Goal: Information Seeking & Learning: Learn about a topic

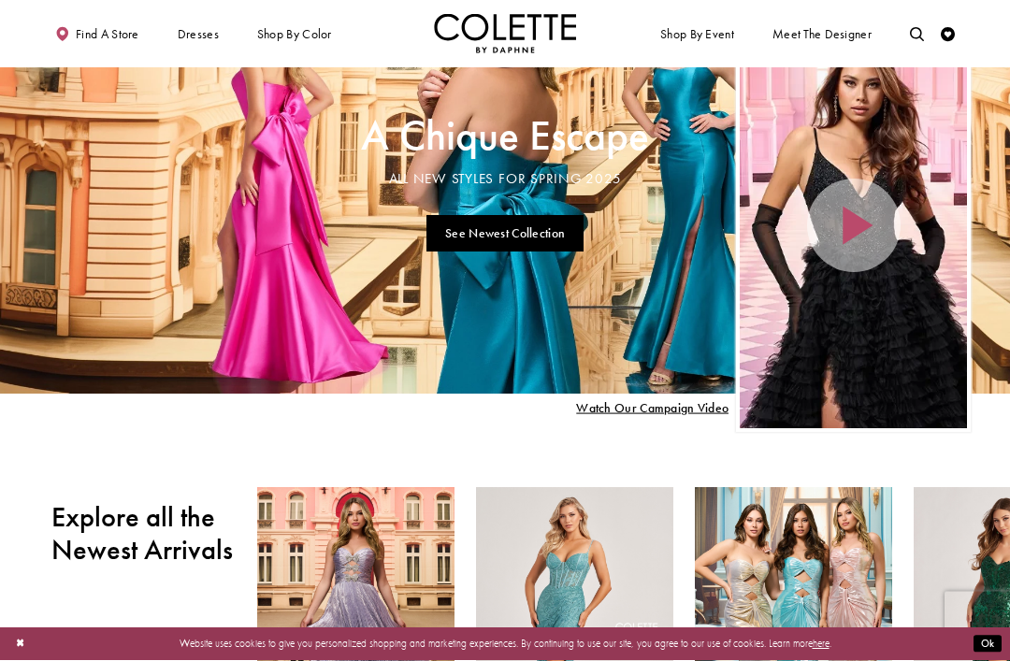
scroll to position [61, 0]
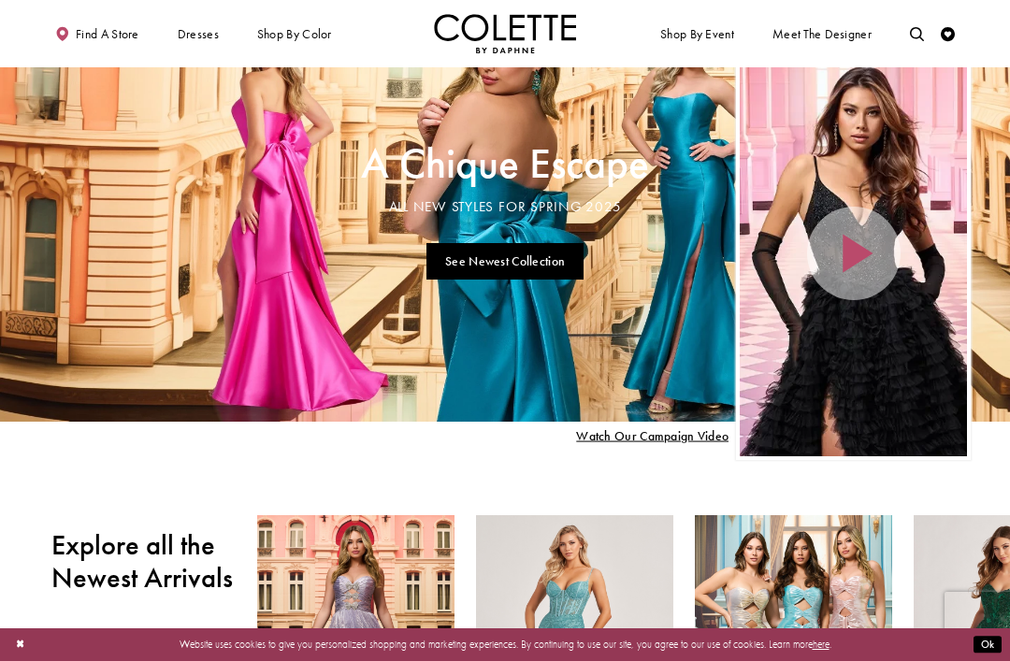
click at [0, 0] on span "SEXY PROM DRESSES" at bounding box center [0, 0] width 0 height 0
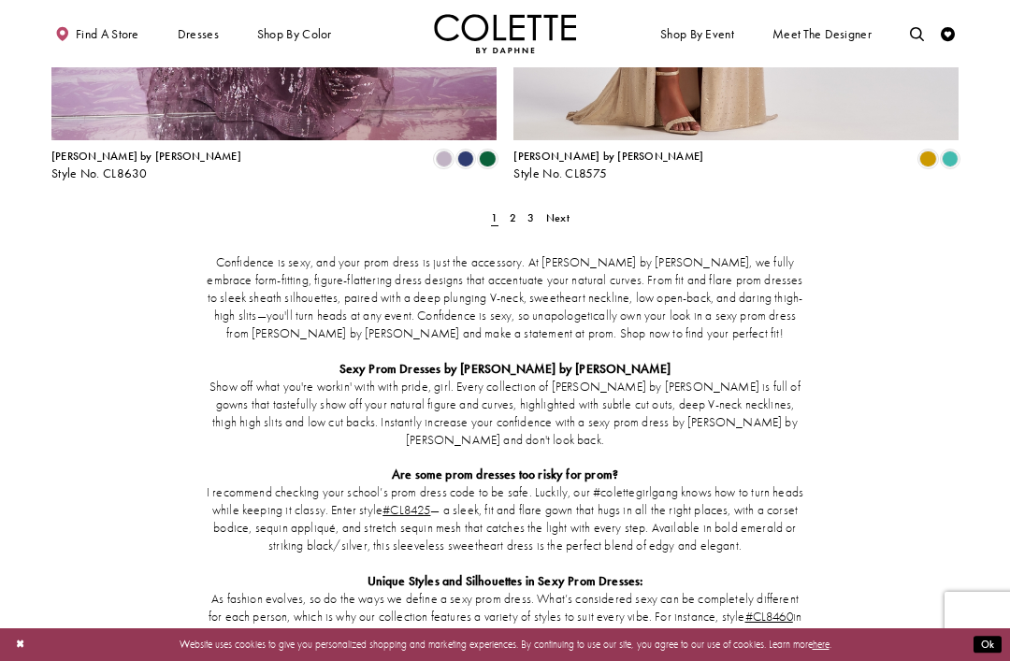
click at [514, 210] on span "2" at bounding box center [513, 217] width 7 height 15
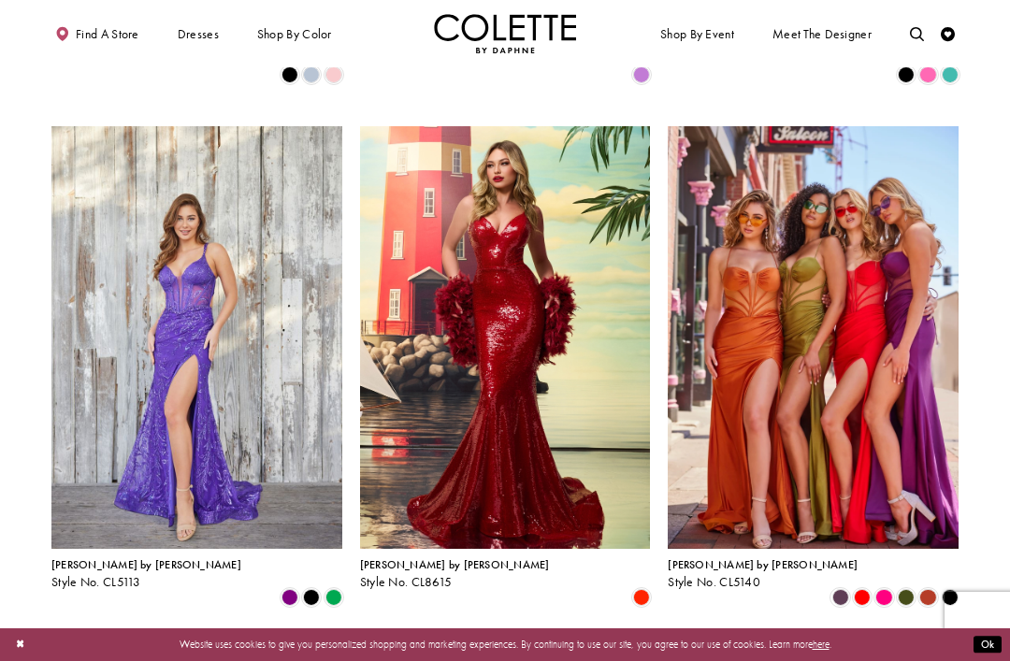
scroll to position [561, 0]
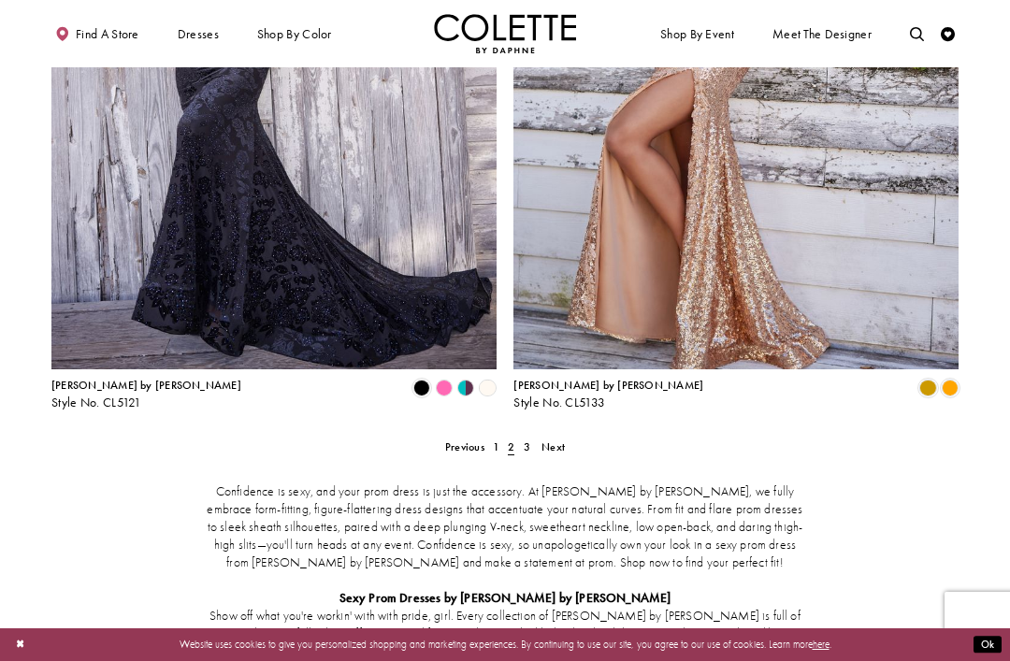
click at [533, 437] on link "3" at bounding box center [526, 447] width 15 height 21
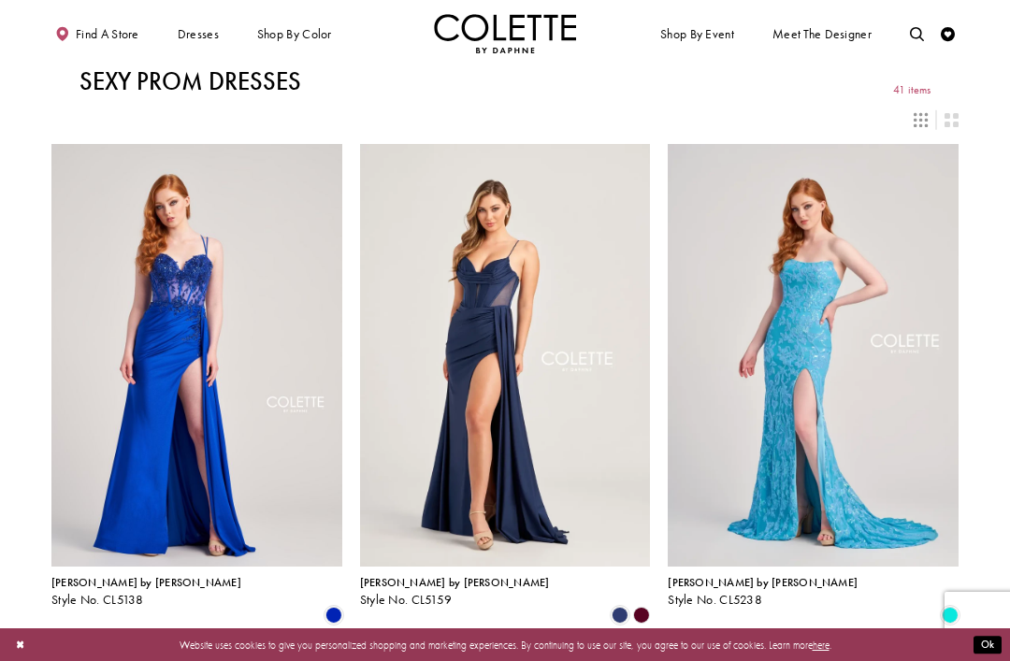
click at [0, 0] on span "OPEN BACK PROM DRESSES" at bounding box center [0, 0] width 0 height 0
click at [0, 0] on span "A-LINE DRESSES" at bounding box center [0, 0] width 0 height 0
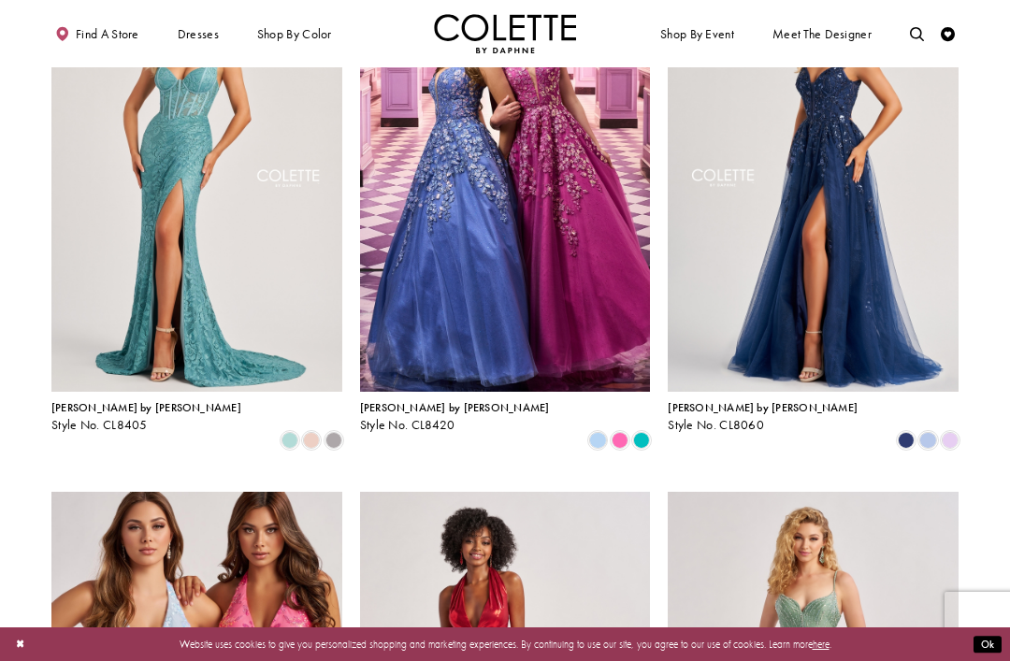
scroll to position [171, 0]
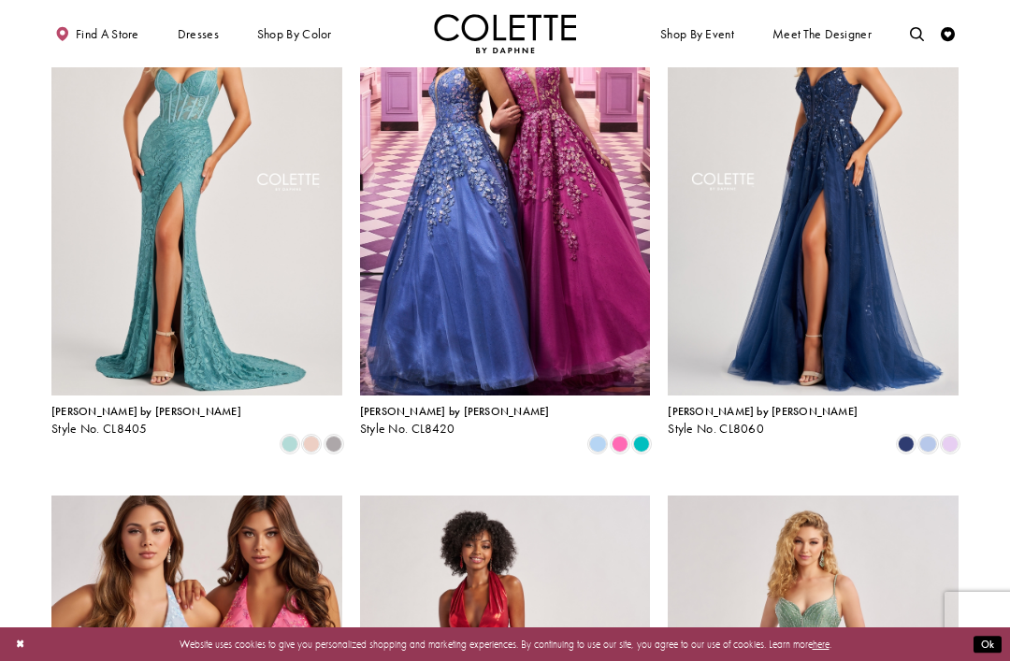
click at [856, 250] on img "Visit Colette by Daphne Style No. CL8060 Page" at bounding box center [813, 184] width 291 height 423
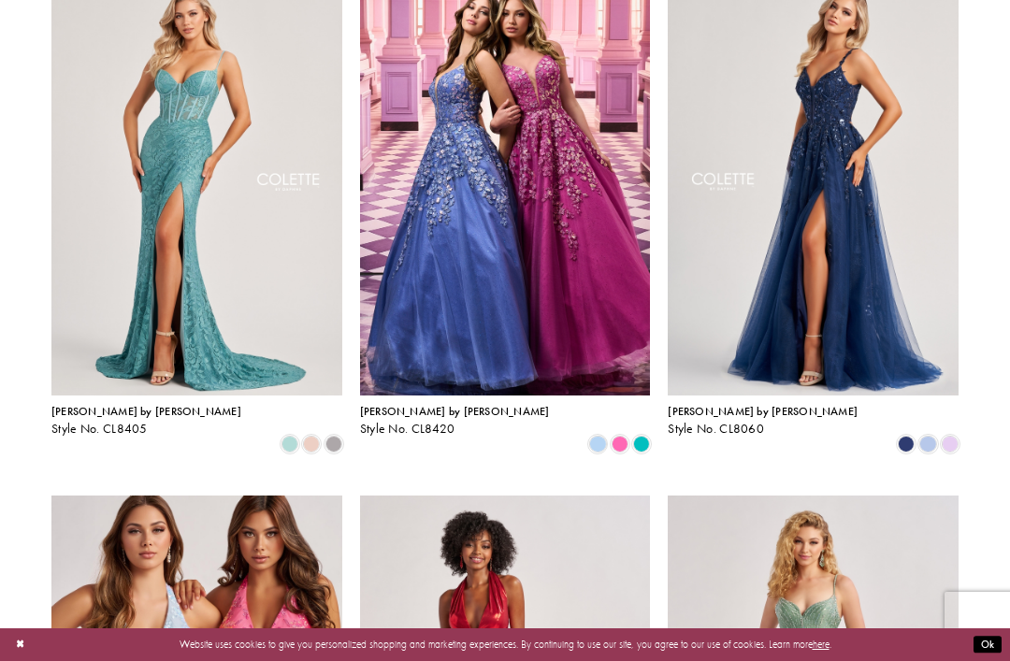
scroll to position [231, 0]
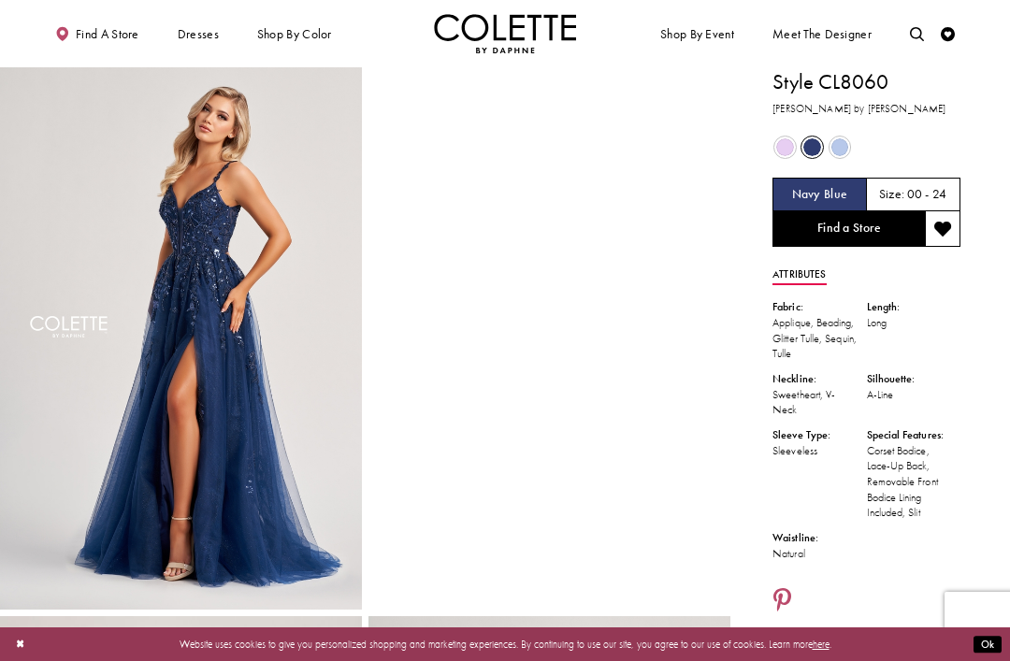
click at [860, 241] on link "Find a Store" at bounding box center [848, 229] width 152 height 36
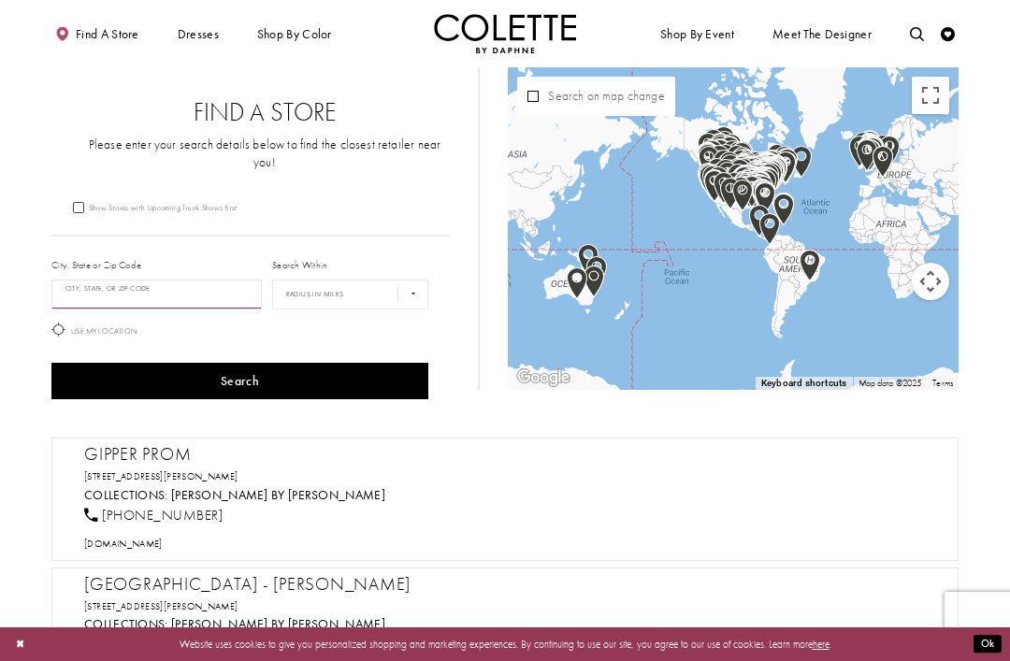
click at [105, 280] on input "City, State, or ZIP Code" at bounding box center [156, 295] width 210 height 30
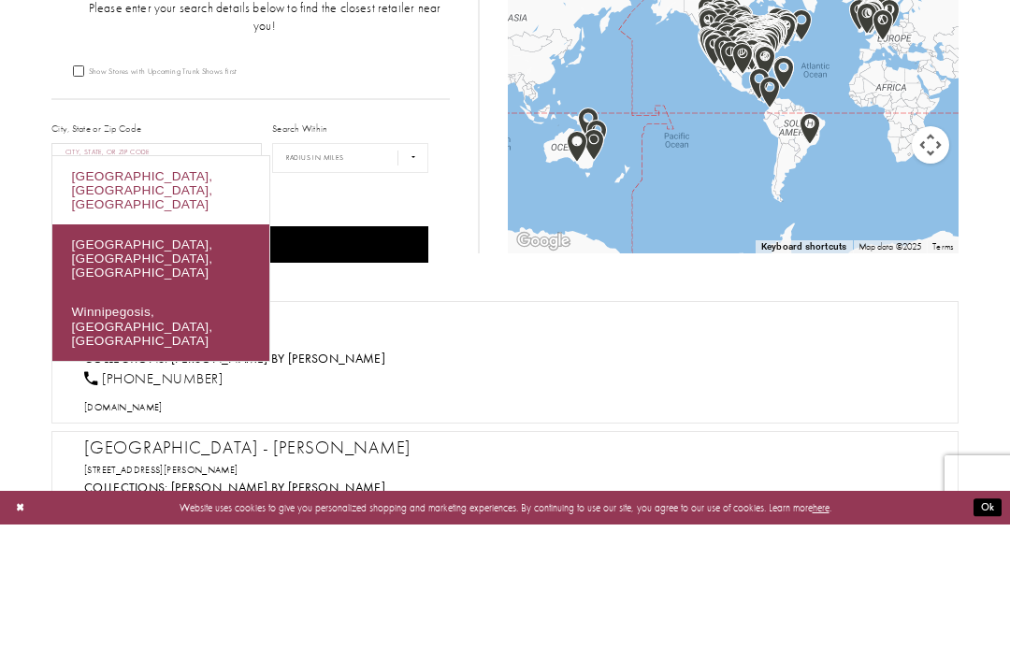
click at [116, 293] on div "Winnipeg, MB, Canada" at bounding box center [160, 327] width 217 height 68
type input "**********"
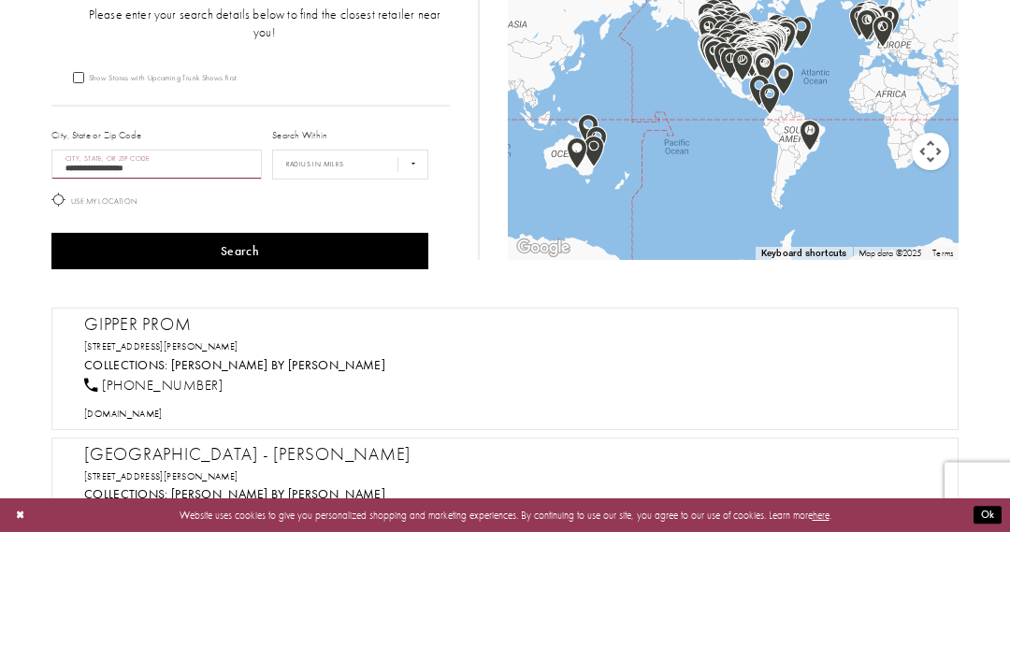
click at [436, 235] on div "**********" at bounding box center [250, 319] width 398 height 169
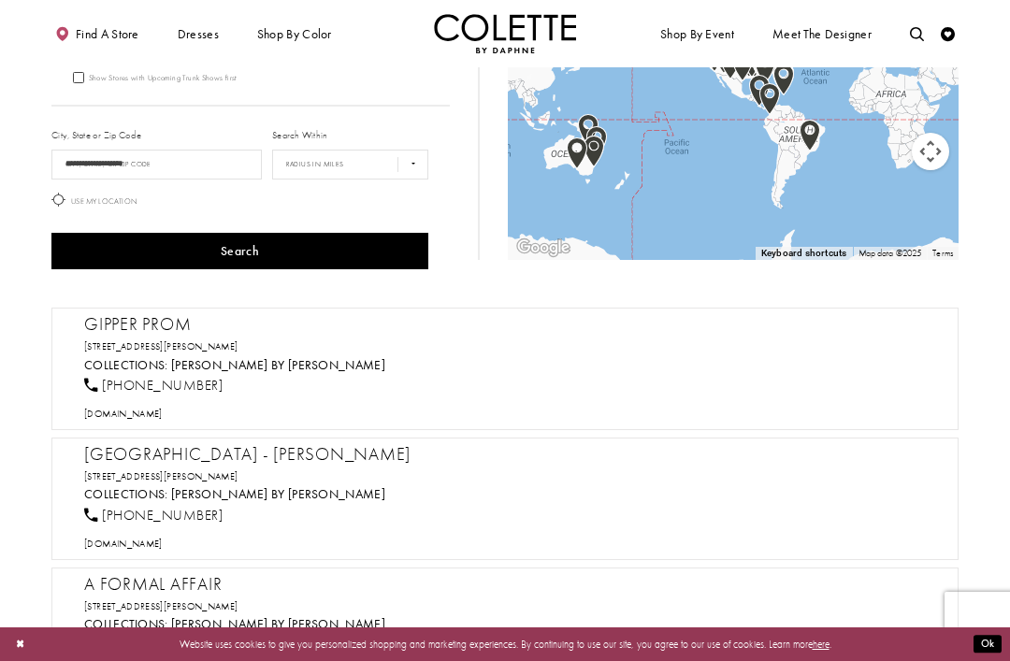
click at [334, 246] on button "Search" at bounding box center [239, 251] width 377 height 36
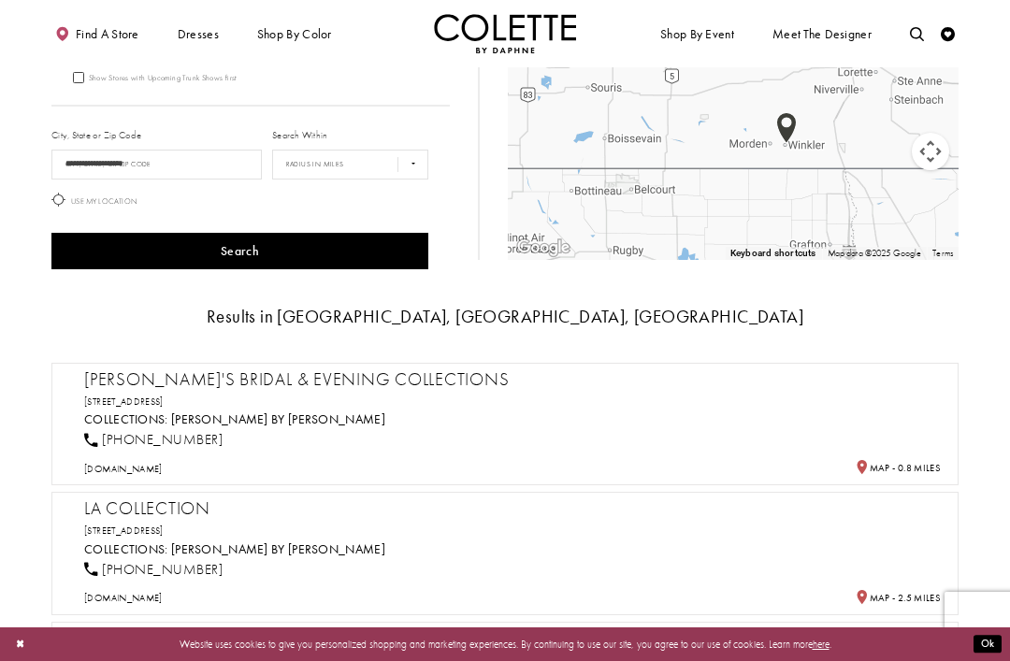
click at [572, 507] on div "La Collection 1365 Portage Ave, Winnipeg, MB R3G 0V8, Canada Collections: Colet…" at bounding box center [512, 551] width 856 height 107
click at [747, 524] on h3 "1365 Portage Ave, Winnipeg, MB R3G 0V8, Canada" at bounding box center [512, 531] width 856 height 14
click at [195, 500] on h2 "La Collection" at bounding box center [512, 509] width 856 height 22
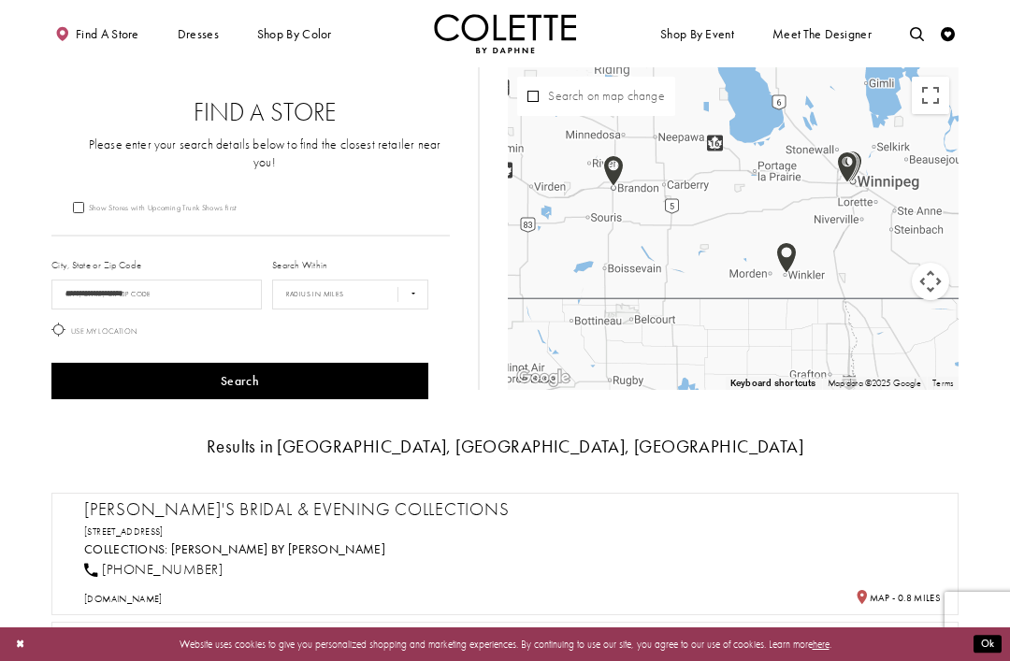
scroll to position [190, 0]
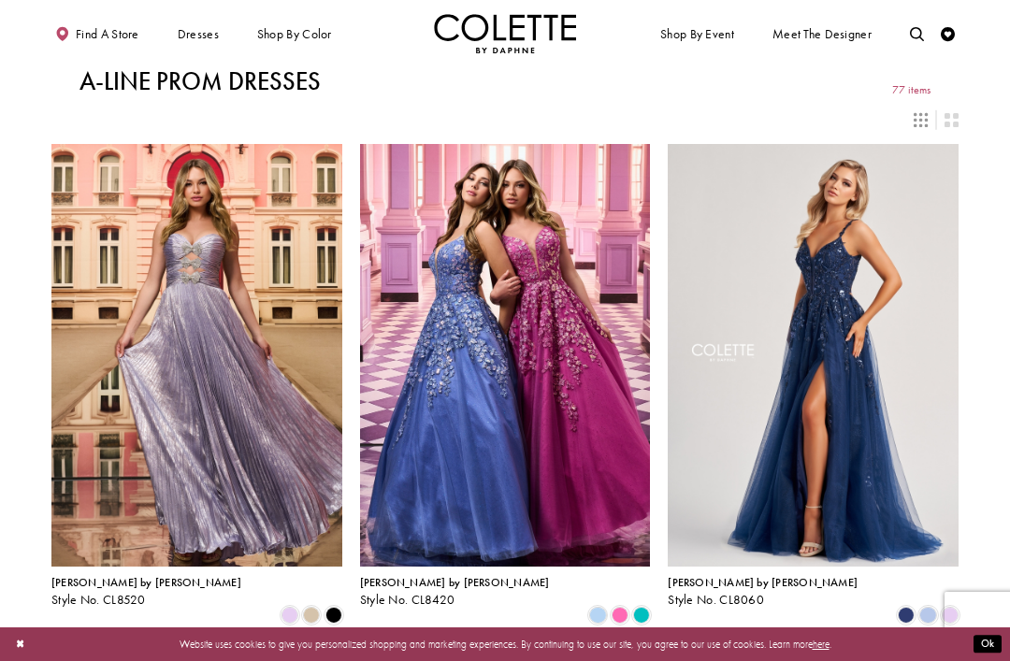
click at [0, 0] on span "BALL GOWNS" at bounding box center [0, 0] width 0 height 0
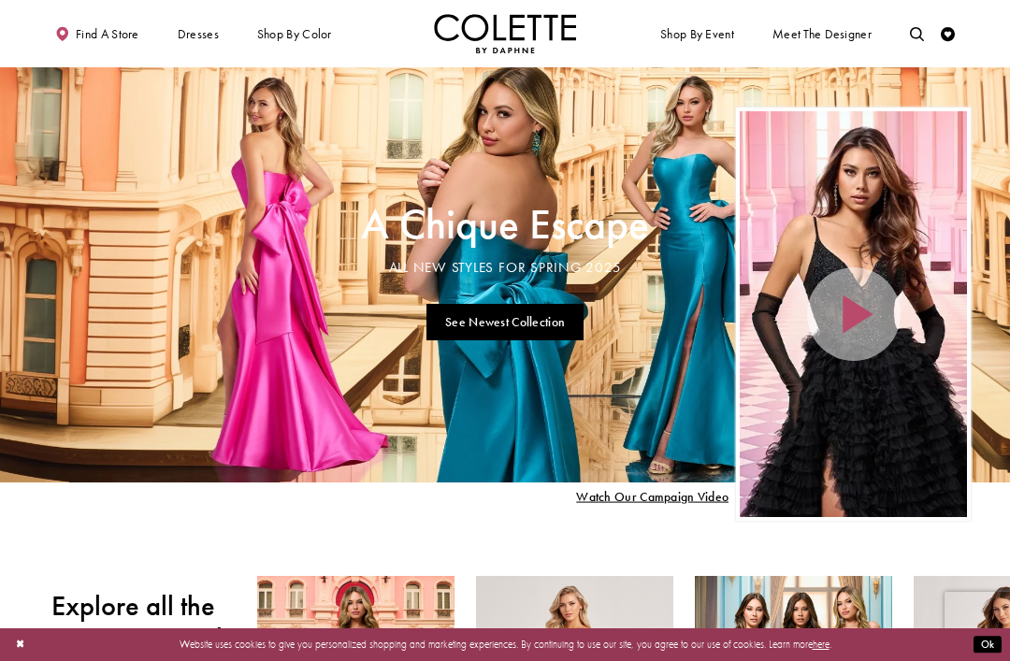
click at [0, 0] on span "HALTER NECKLINE" at bounding box center [0, 0] width 0 height 0
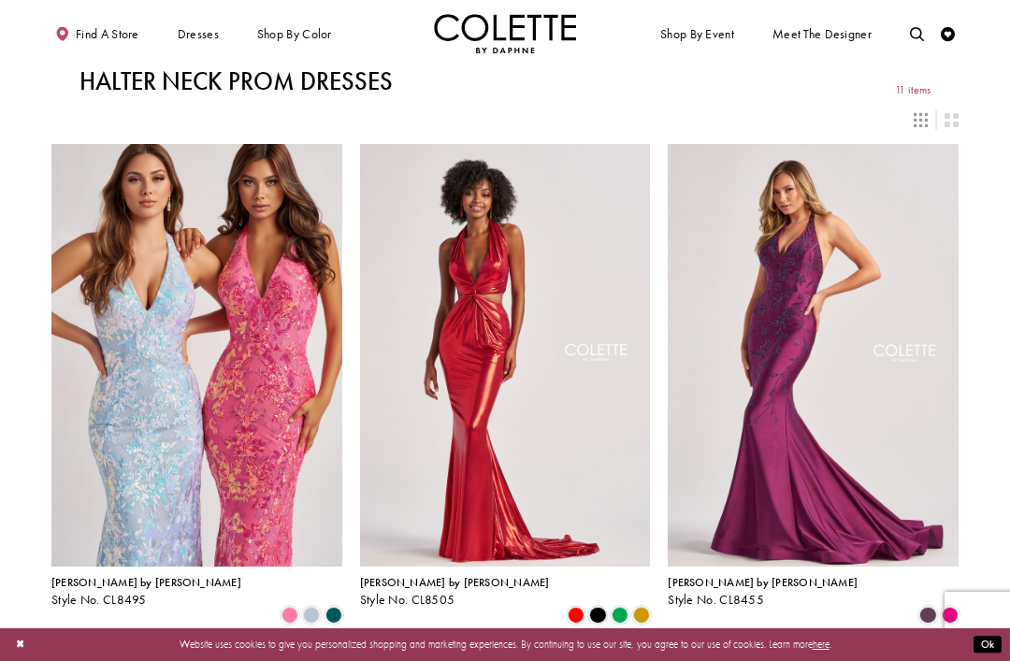
click at [0, 0] on span "SWEETHEART DRESSES" at bounding box center [0, 0] width 0 height 0
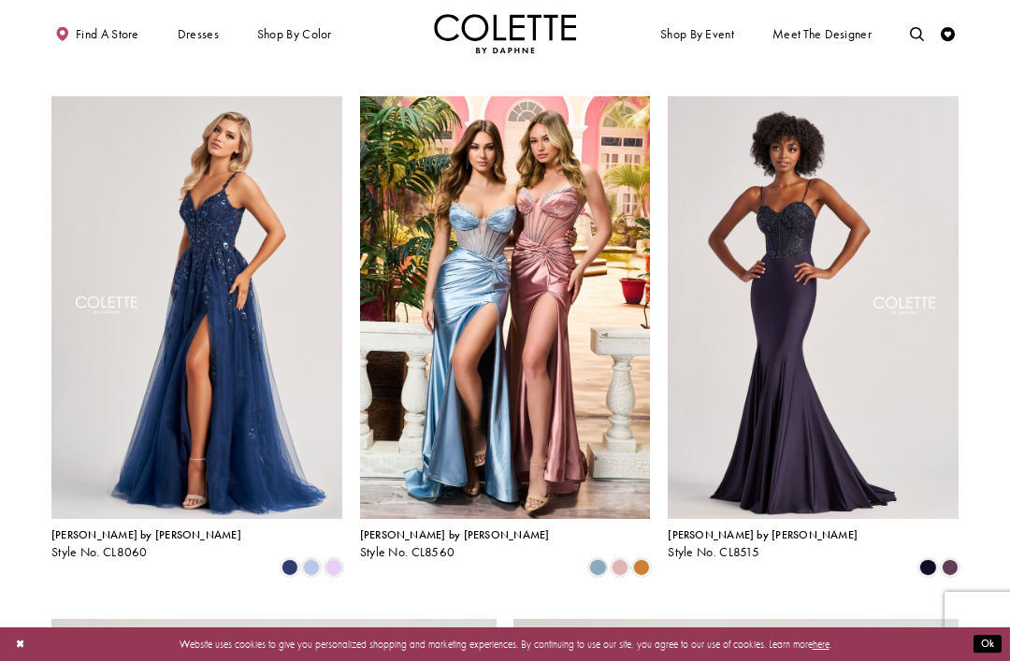
scroll to position [1621, 0]
